Goal: Find contact information: Find contact information

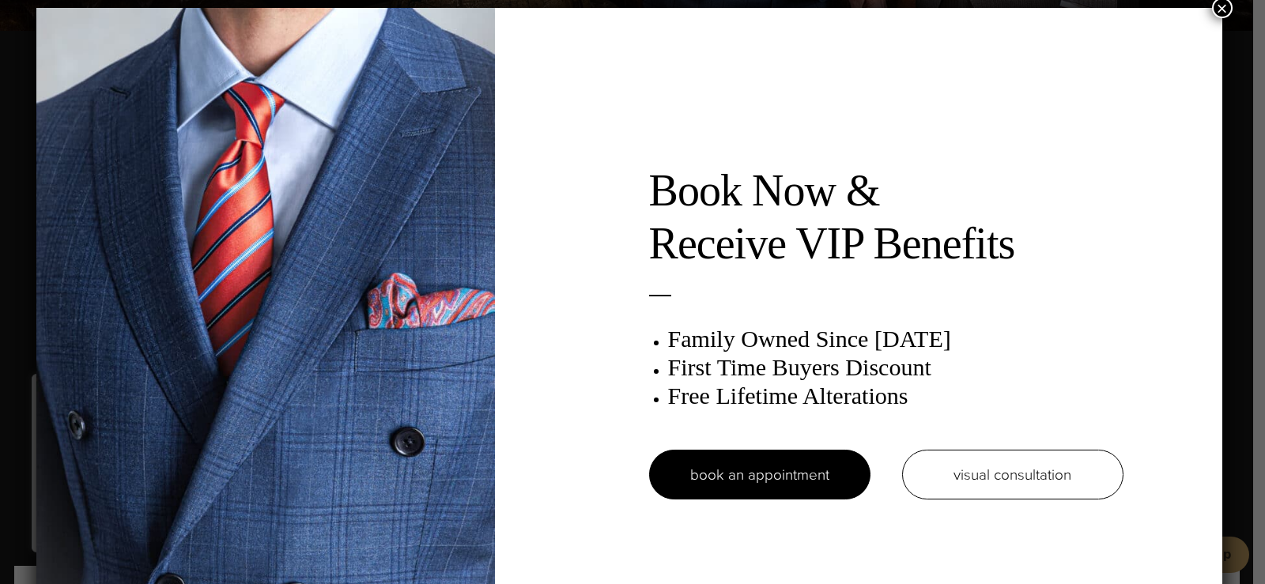
click at [1225, 9] on button "×" at bounding box center [1222, 8] width 21 height 21
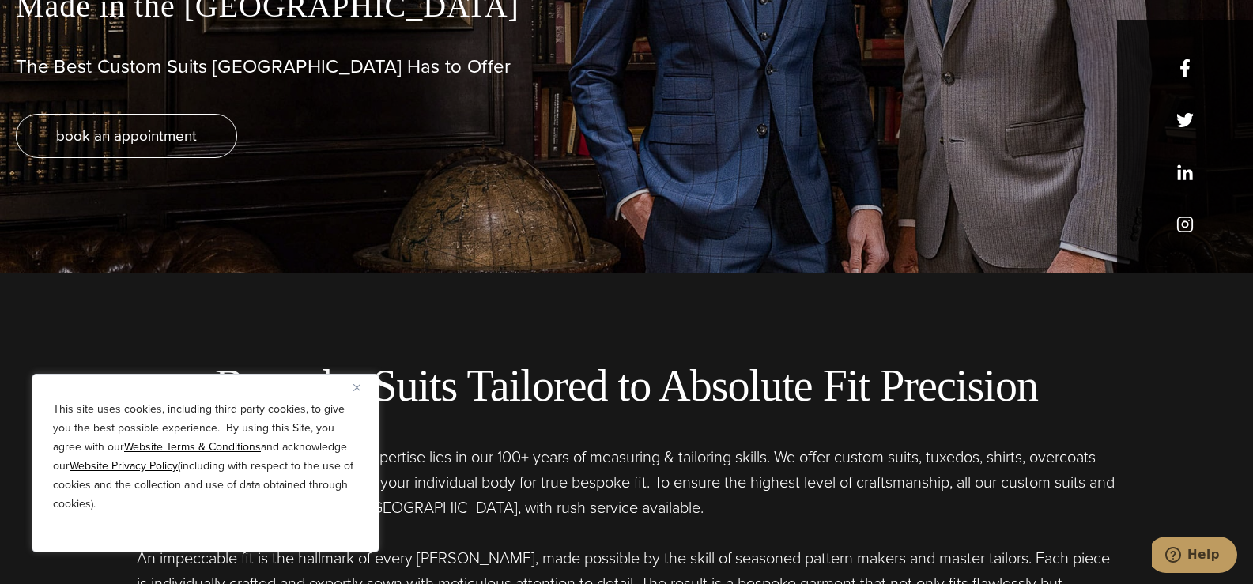
scroll to position [79, 0]
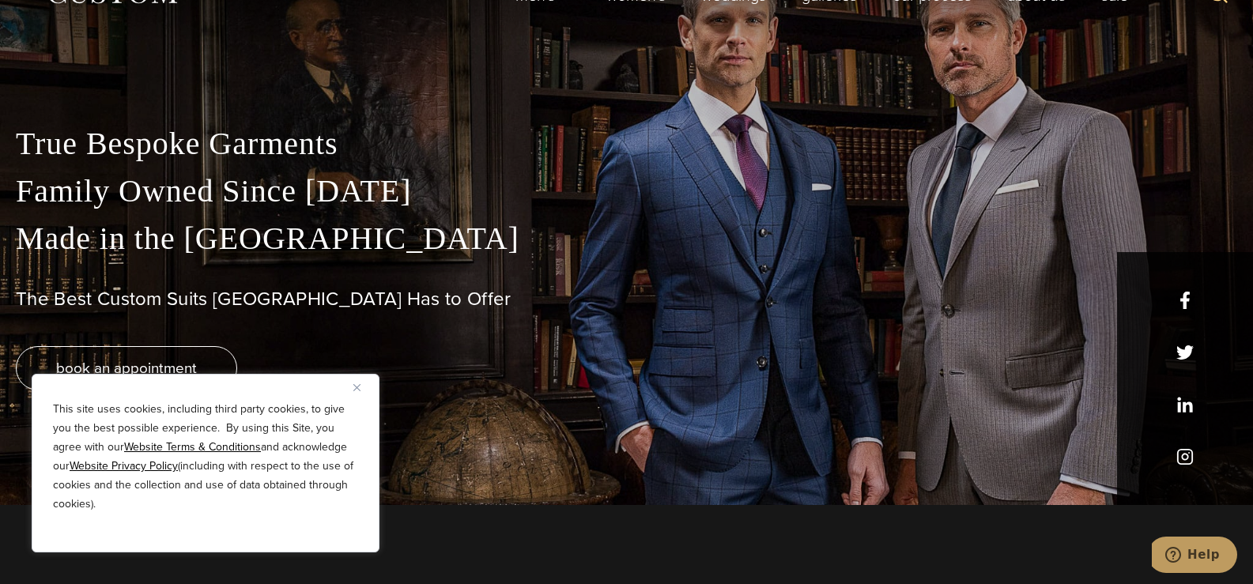
click at [358, 385] on img "Close" at bounding box center [356, 387] width 7 height 7
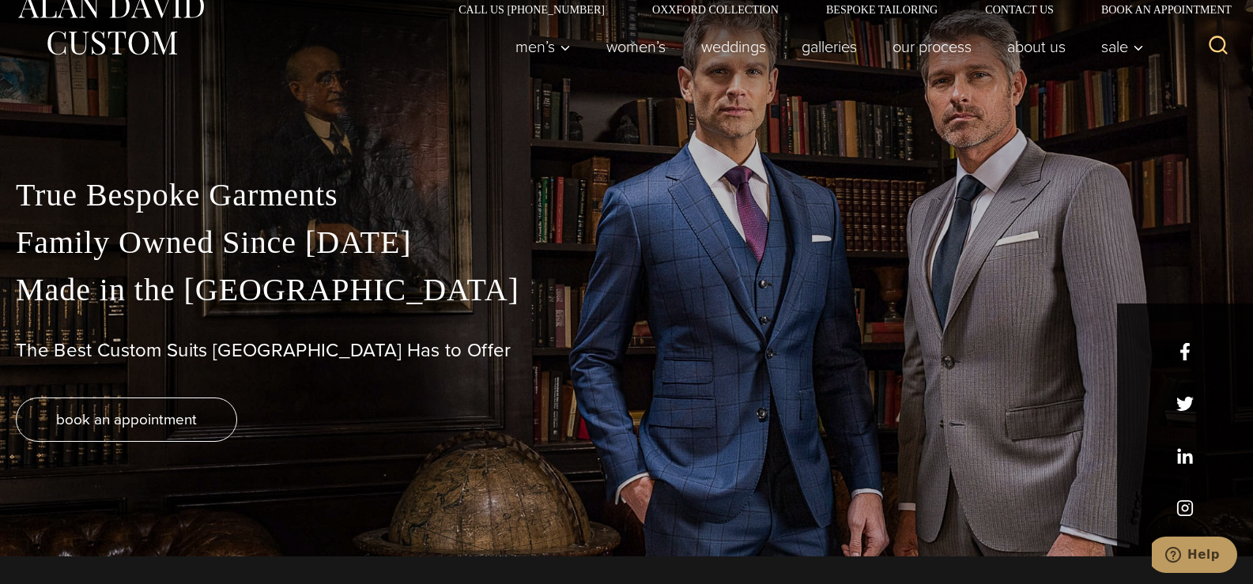
scroll to position [0, 0]
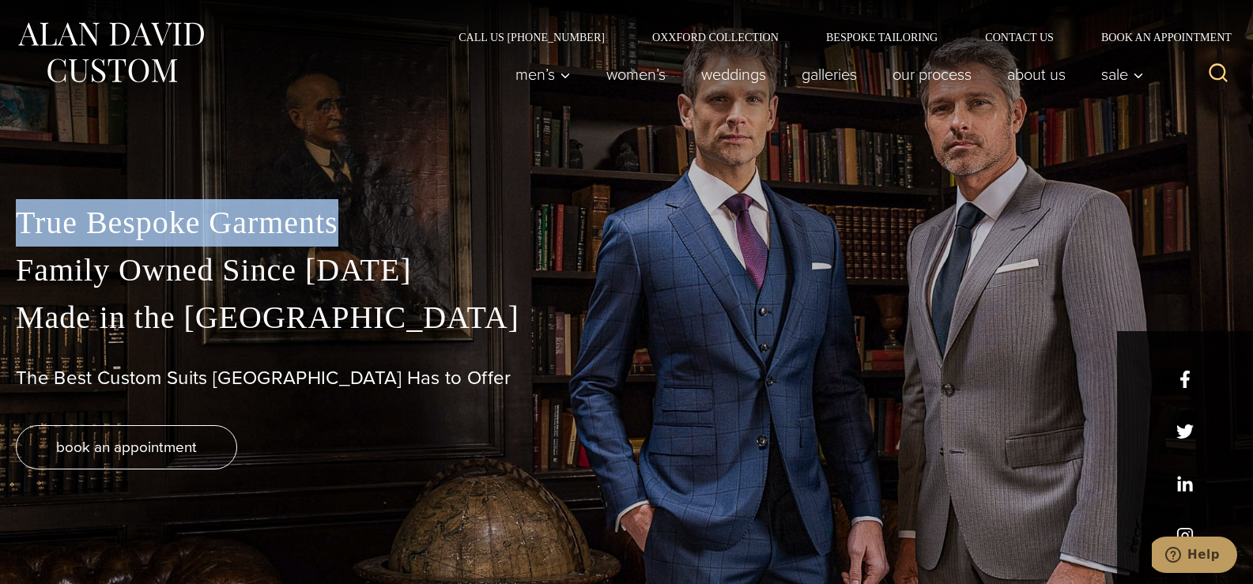
drag, startPoint x: 23, startPoint y: 225, endPoint x: 334, endPoint y: 228, distance: 311.5
click at [334, 228] on p "True Bespoke Garments Family Owned Since 1913 Made in the United States" at bounding box center [626, 270] width 1221 height 142
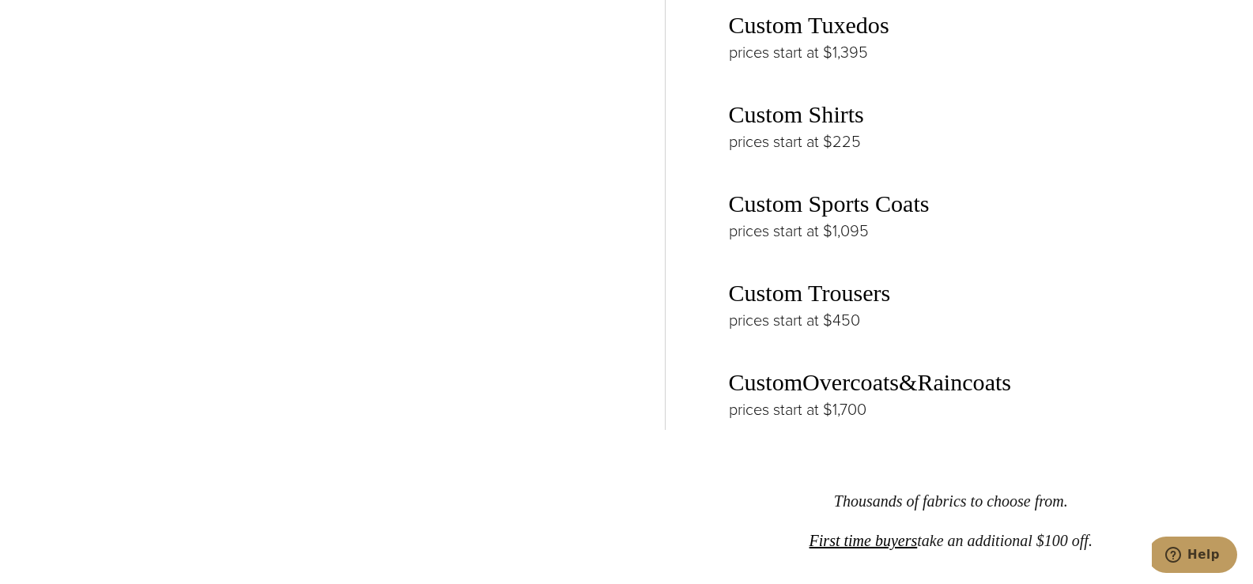
scroll to position [2134, 0]
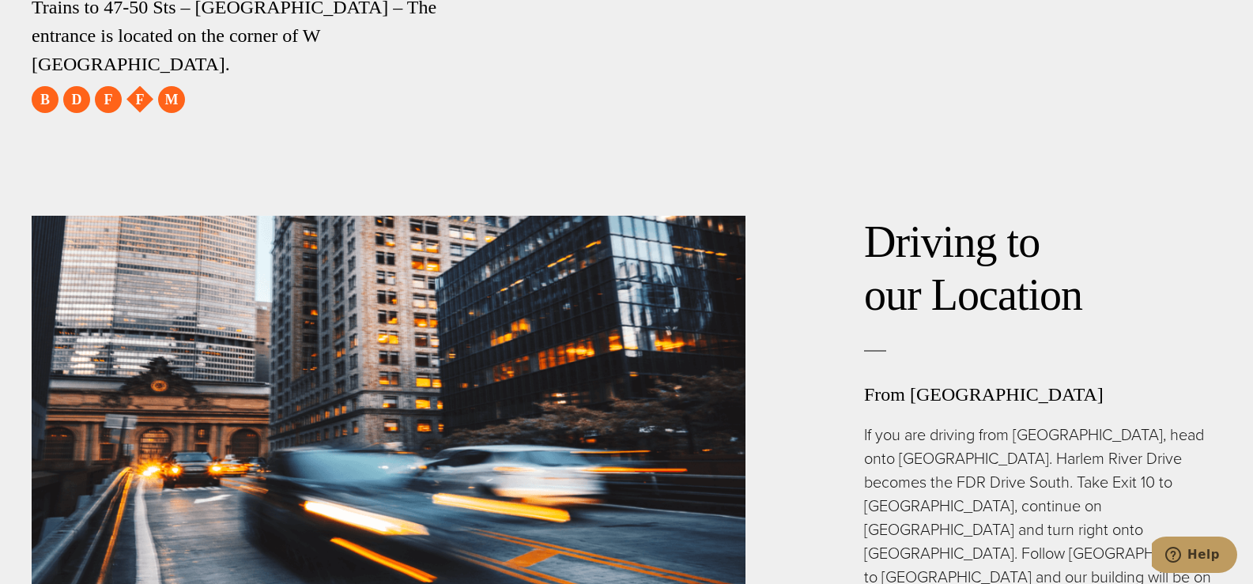
scroll to position [3636, 0]
